Goal: Task Accomplishment & Management: Manage account settings

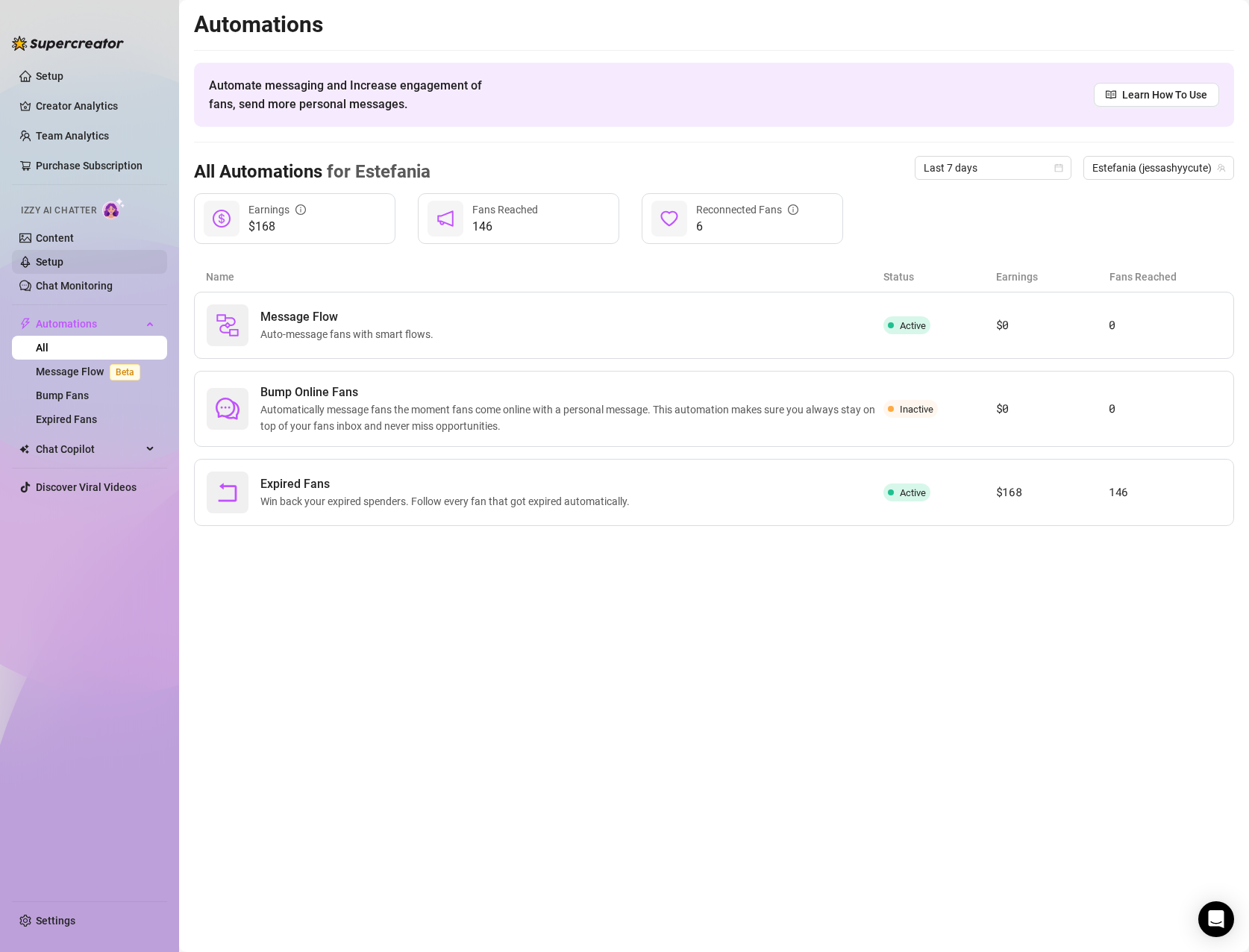
click at [64, 258] on link "Setup" at bounding box center [50, 263] width 27 height 12
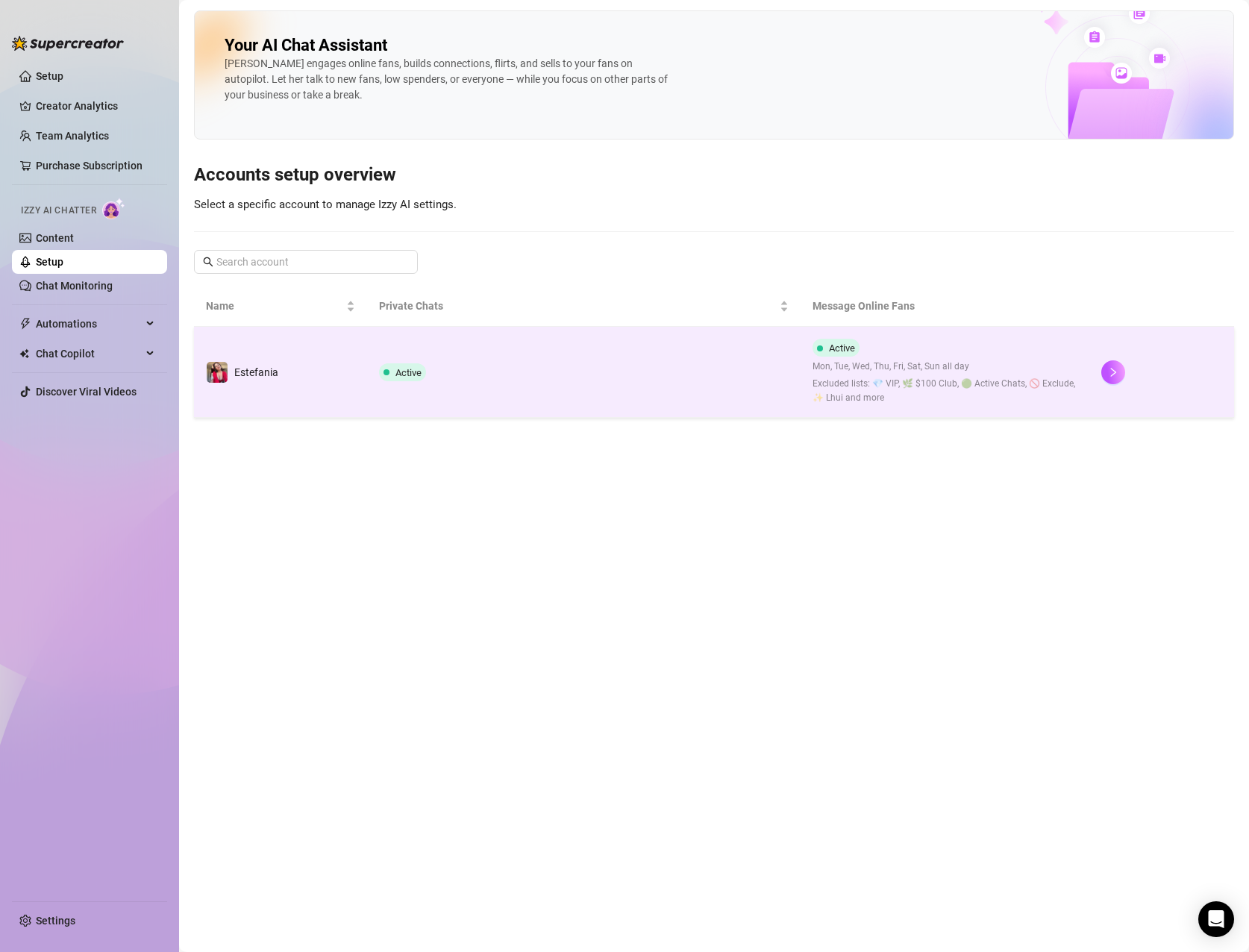
click at [616, 368] on td "Active" at bounding box center [583, 372] width 433 height 91
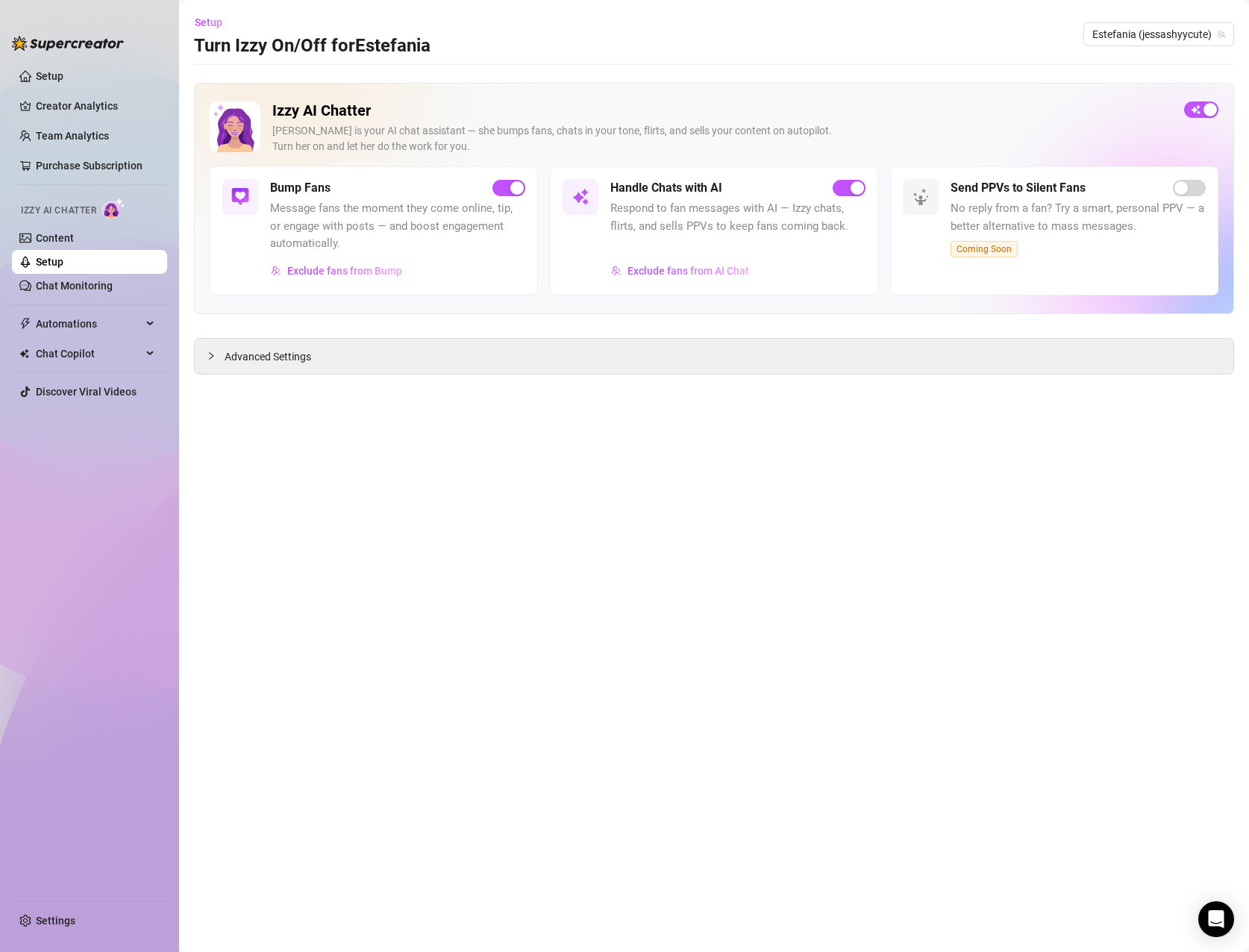
click at [452, 261] on div "Exclude fans from Bump" at bounding box center [398, 270] width 255 height 24
click at [459, 347] on div "Advanced Settings" at bounding box center [713, 356] width 1039 height 35
click at [220, 356] on div at bounding box center [216, 355] width 18 height 17
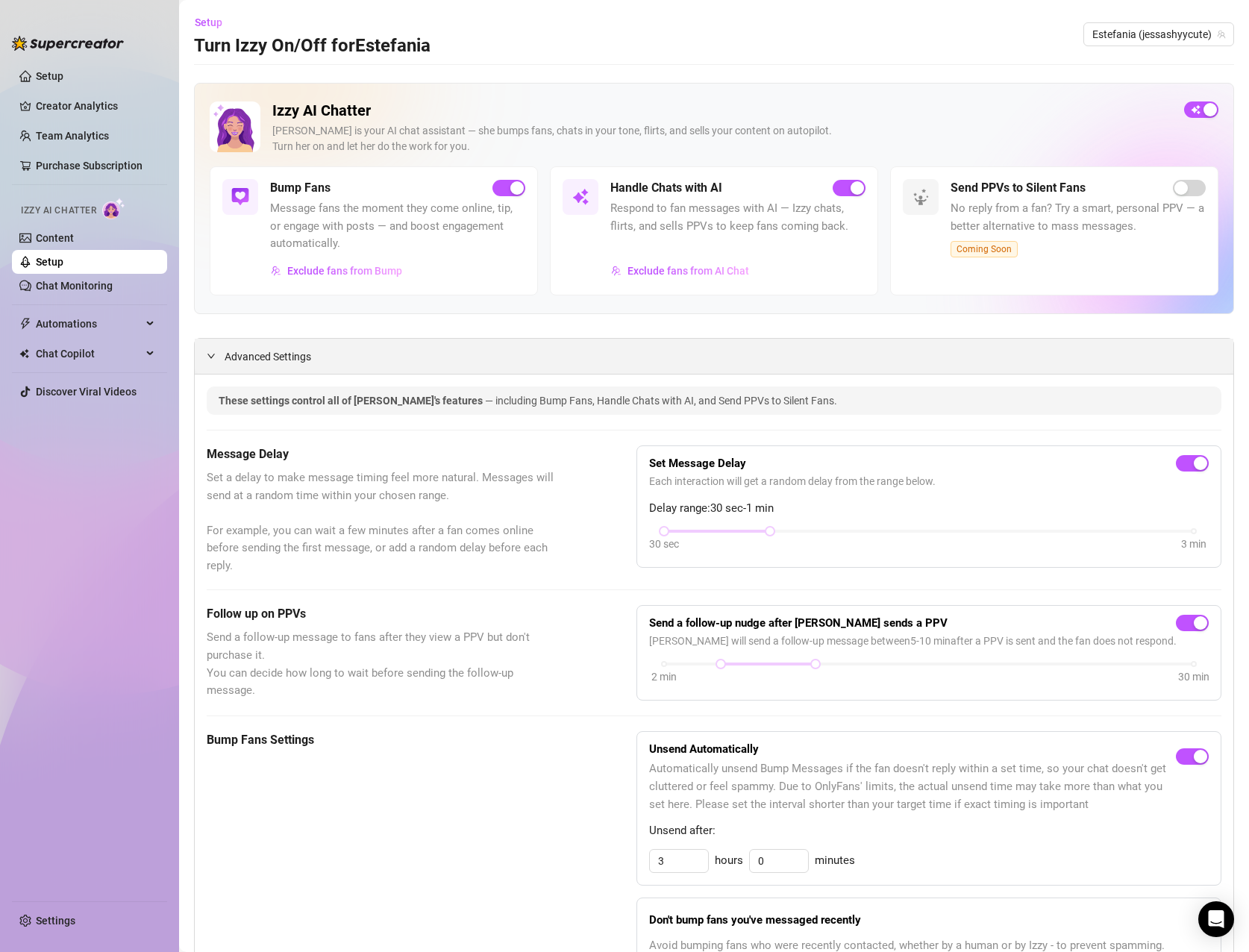
click at [204, 356] on div "Advanced Settings" at bounding box center [713, 356] width 1039 height 35
click at [417, 217] on span "Message fans the moment they come online, tip, or engage with posts — and boost…" at bounding box center [398, 226] width 255 height 53
click at [74, 244] on link "Content" at bounding box center [55, 239] width 38 height 12
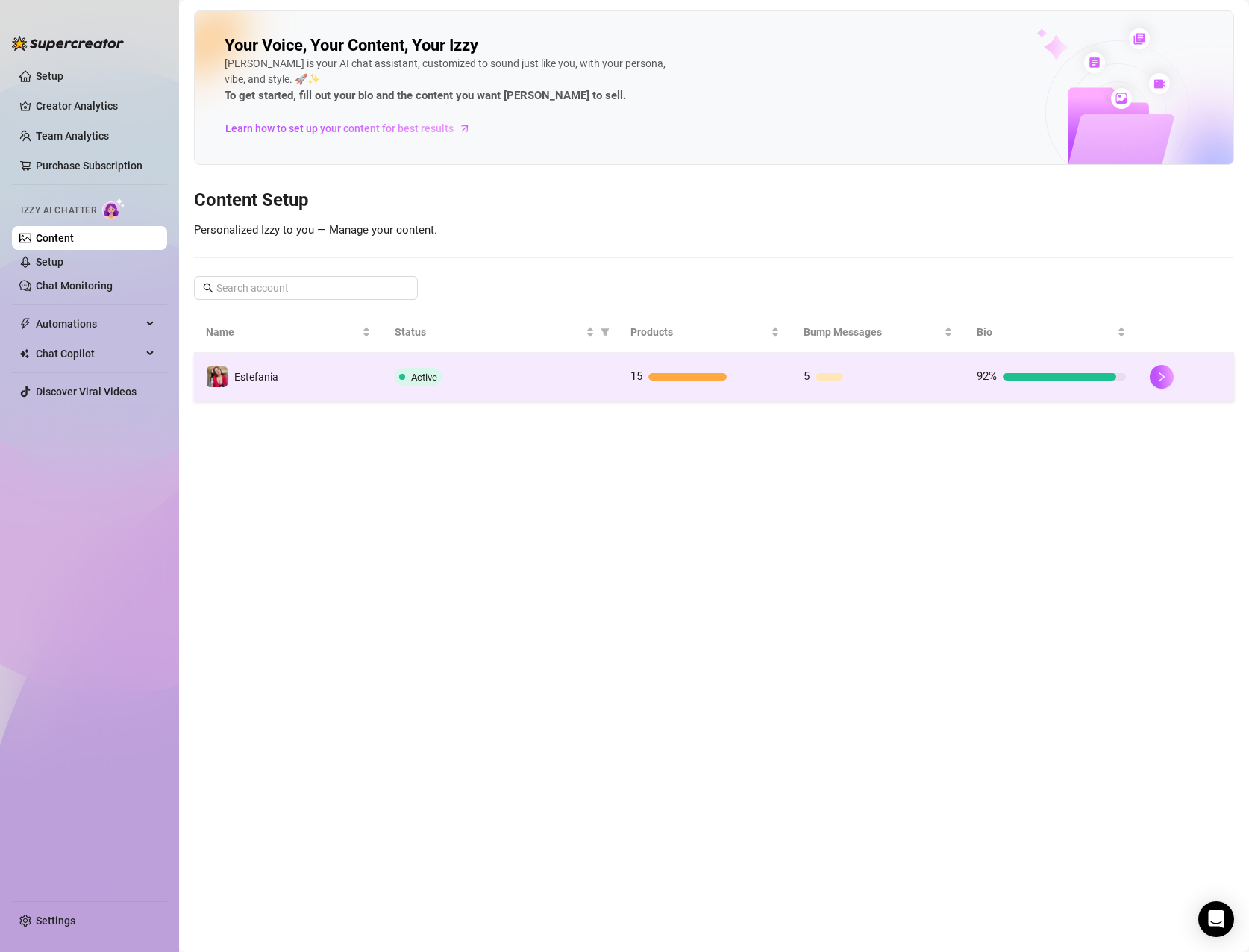
click at [515, 382] on div "Active" at bounding box center [501, 377] width 212 height 18
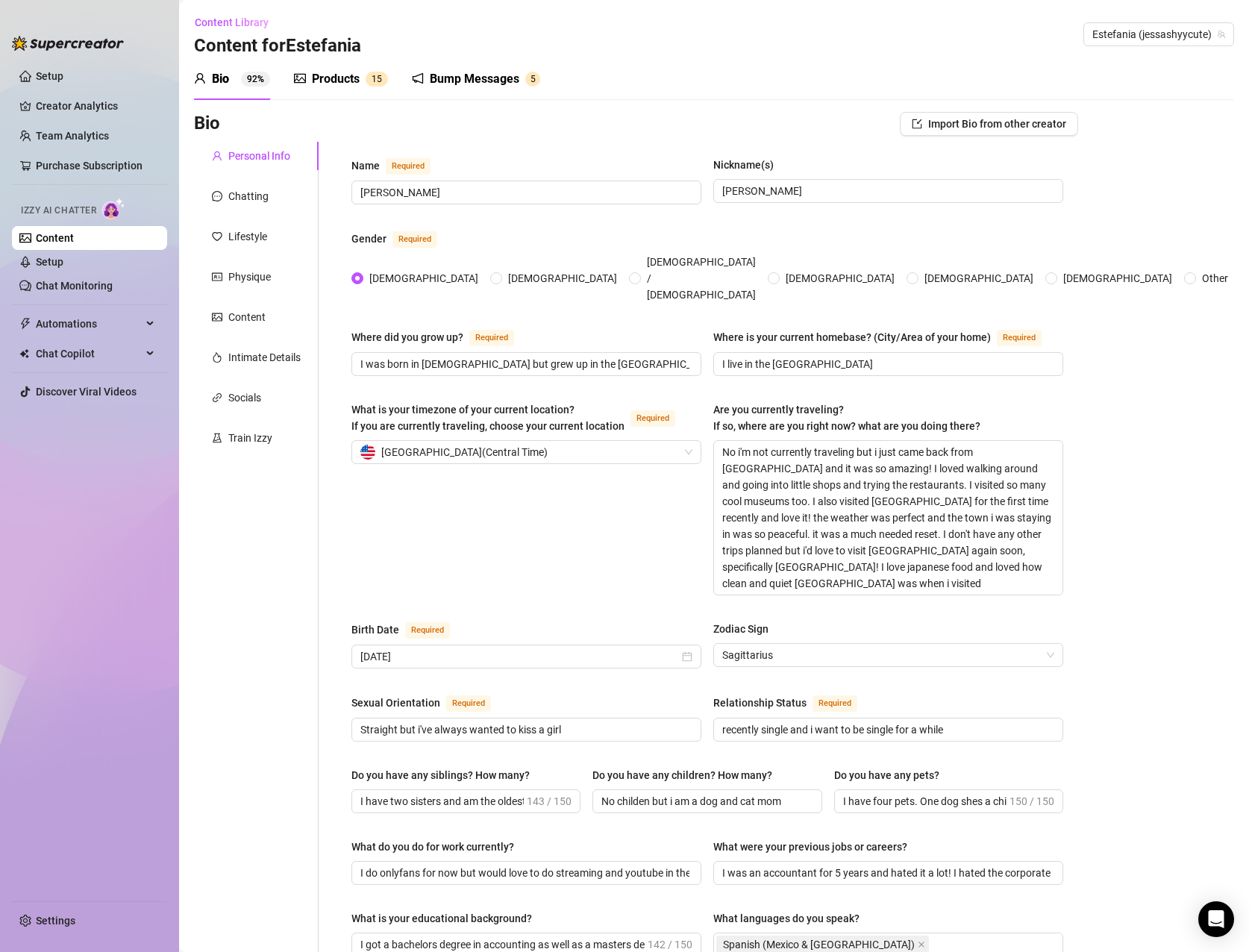
click at [471, 79] on div "Bump Messages" at bounding box center [474, 79] width 89 height 18
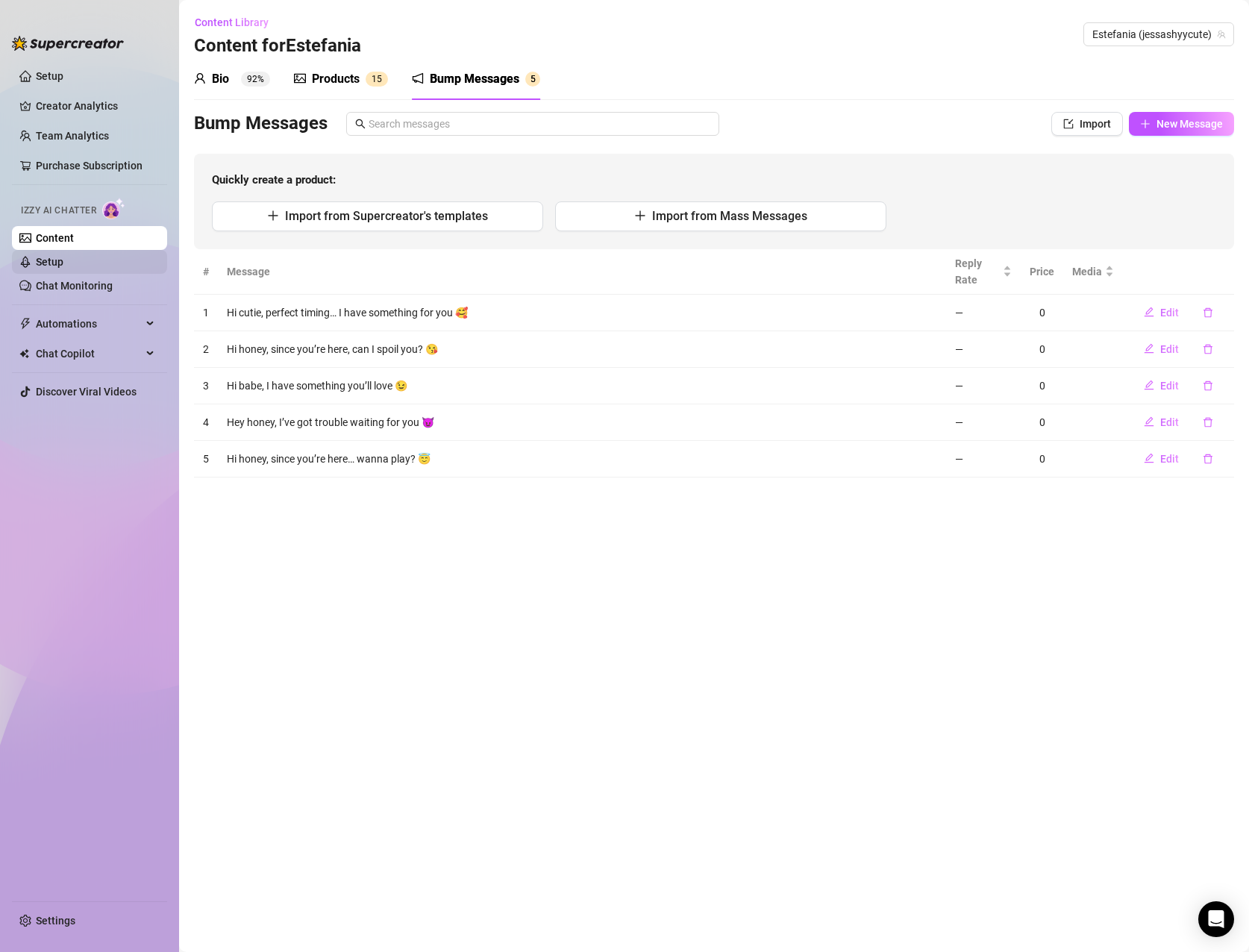
click at [64, 266] on link "Setup" at bounding box center [50, 263] width 27 height 12
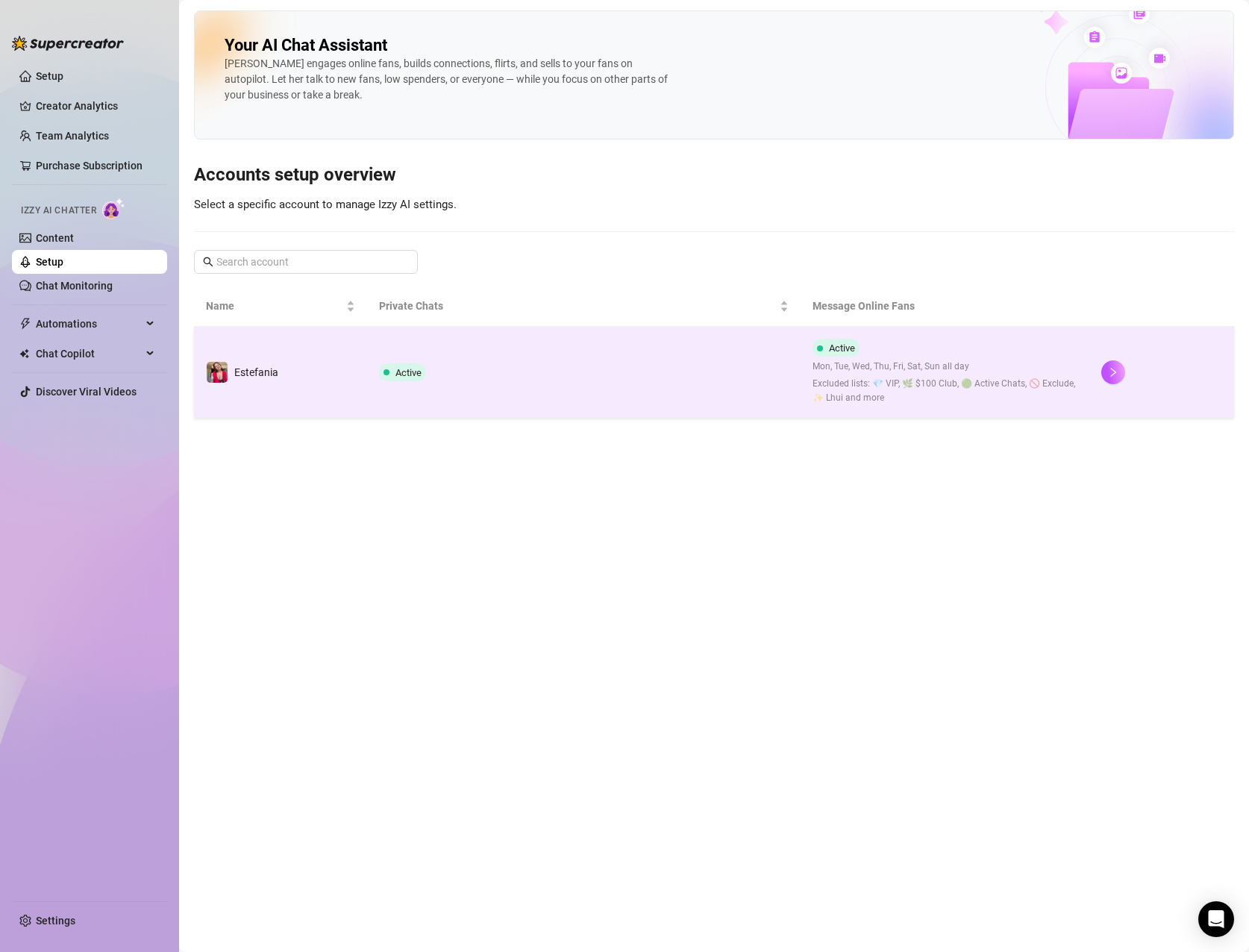
click at [544, 374] on td "Active" at bounding box center [583, 372] width 433 height 91
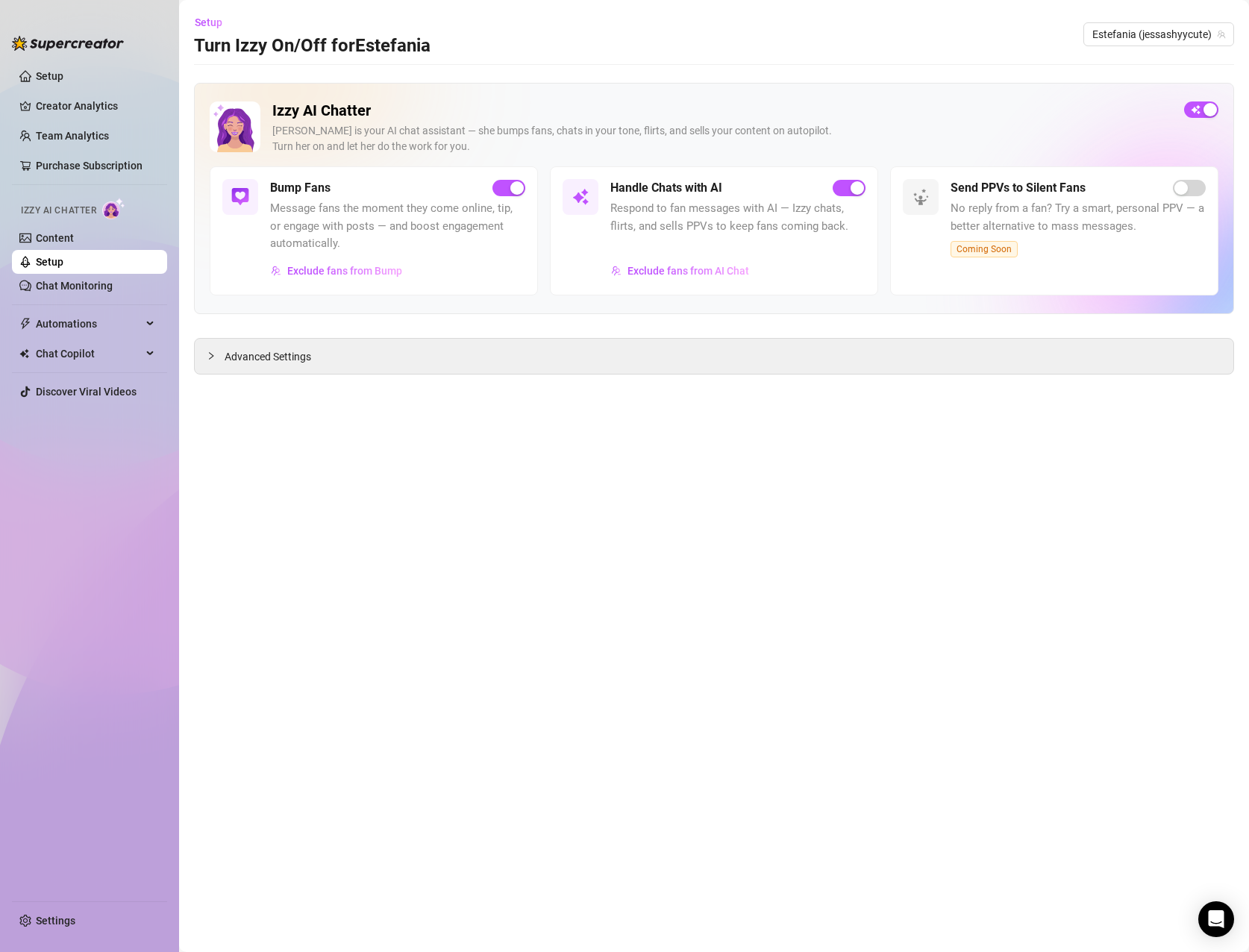
click at [334, 217] on span "Message fans the moment they come online, tip, or engage with posts — and boost…" at bounding box center [398, 226] width 255 height 53
click at [340, 261] on button "Exclude fans from Bump" at bounding box center [337, 270] width 133 height 24
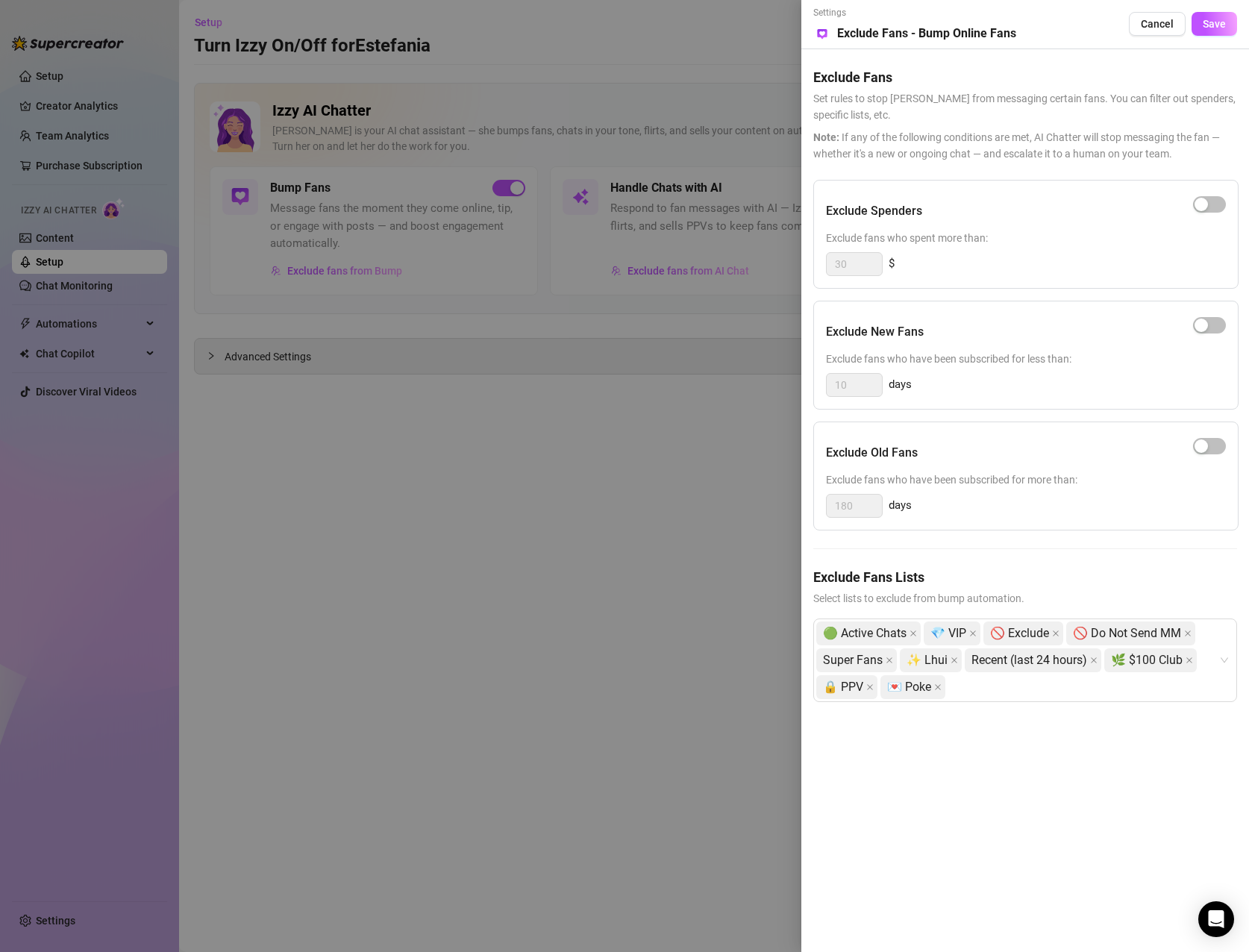
click at [711, 663] on div at bounding box center [624, 476] width 1249 height 952
